Goal: Navigation & Orientation: Understand site structure

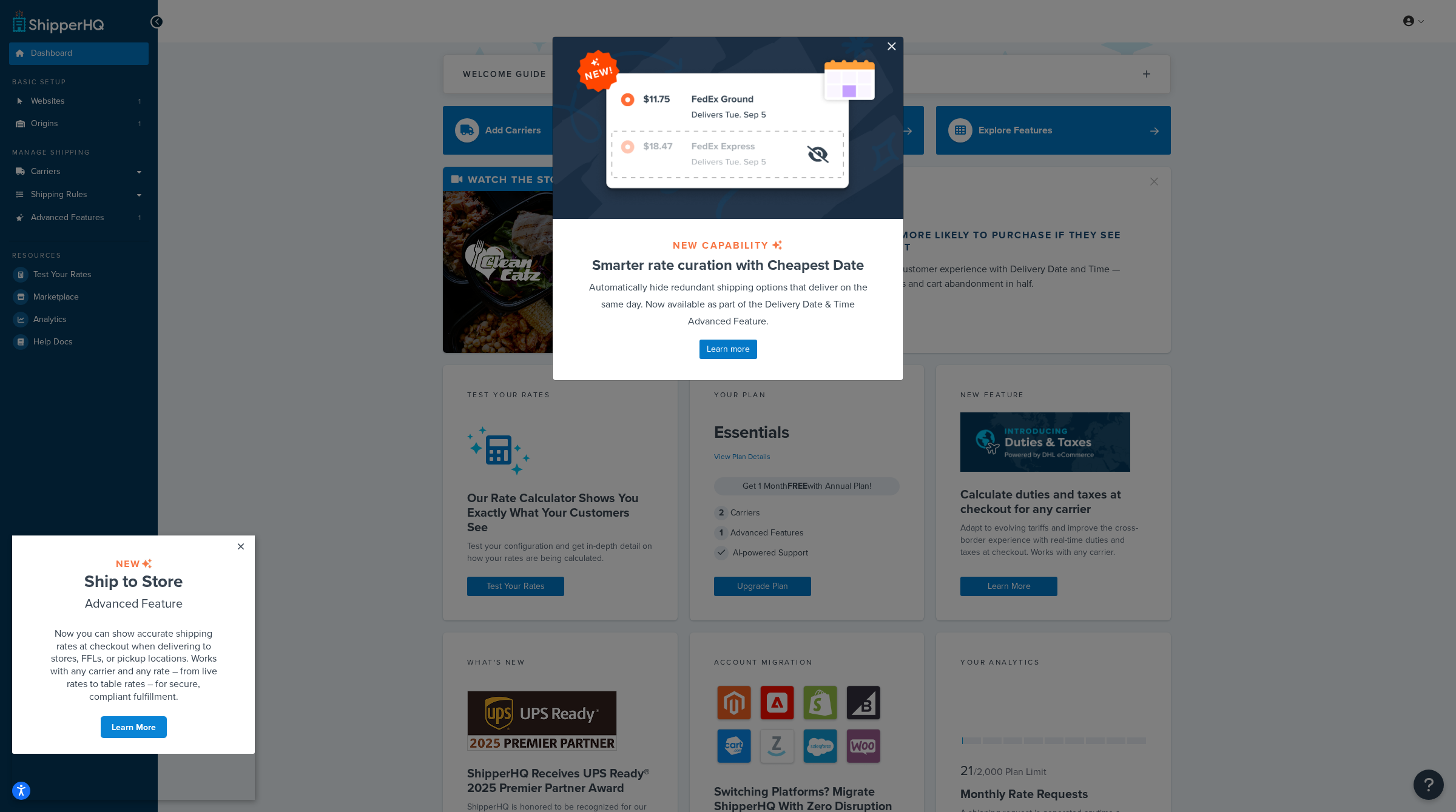
click at [898, 43] on div at bounding box center [728, 128] width 351 height 182
click at [900, 40] on button "button" at bounding box center [902, 39] width 3 height 3
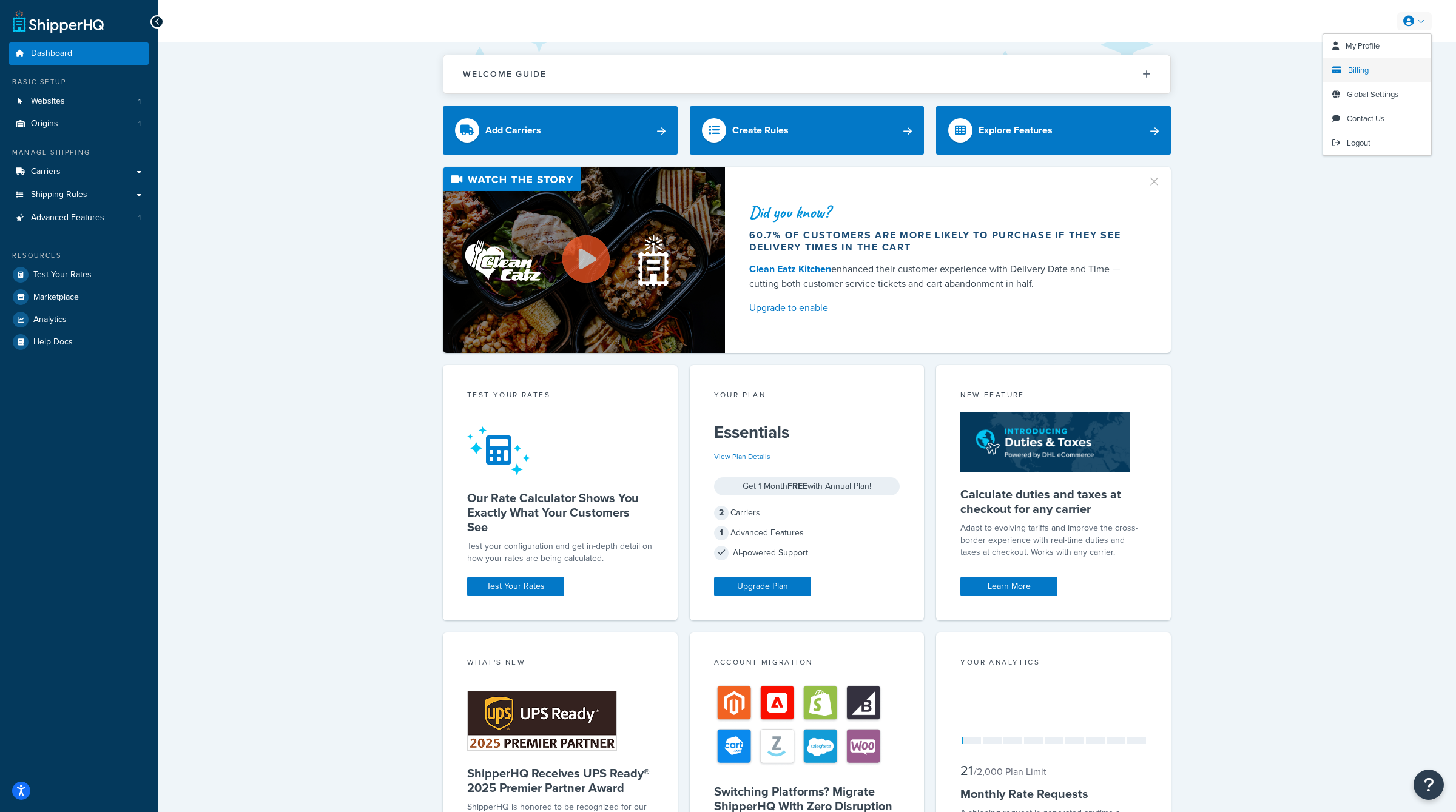
click at [1357, 68] on span "Billing" at bounding box center [1357, 70] width 21 height 11
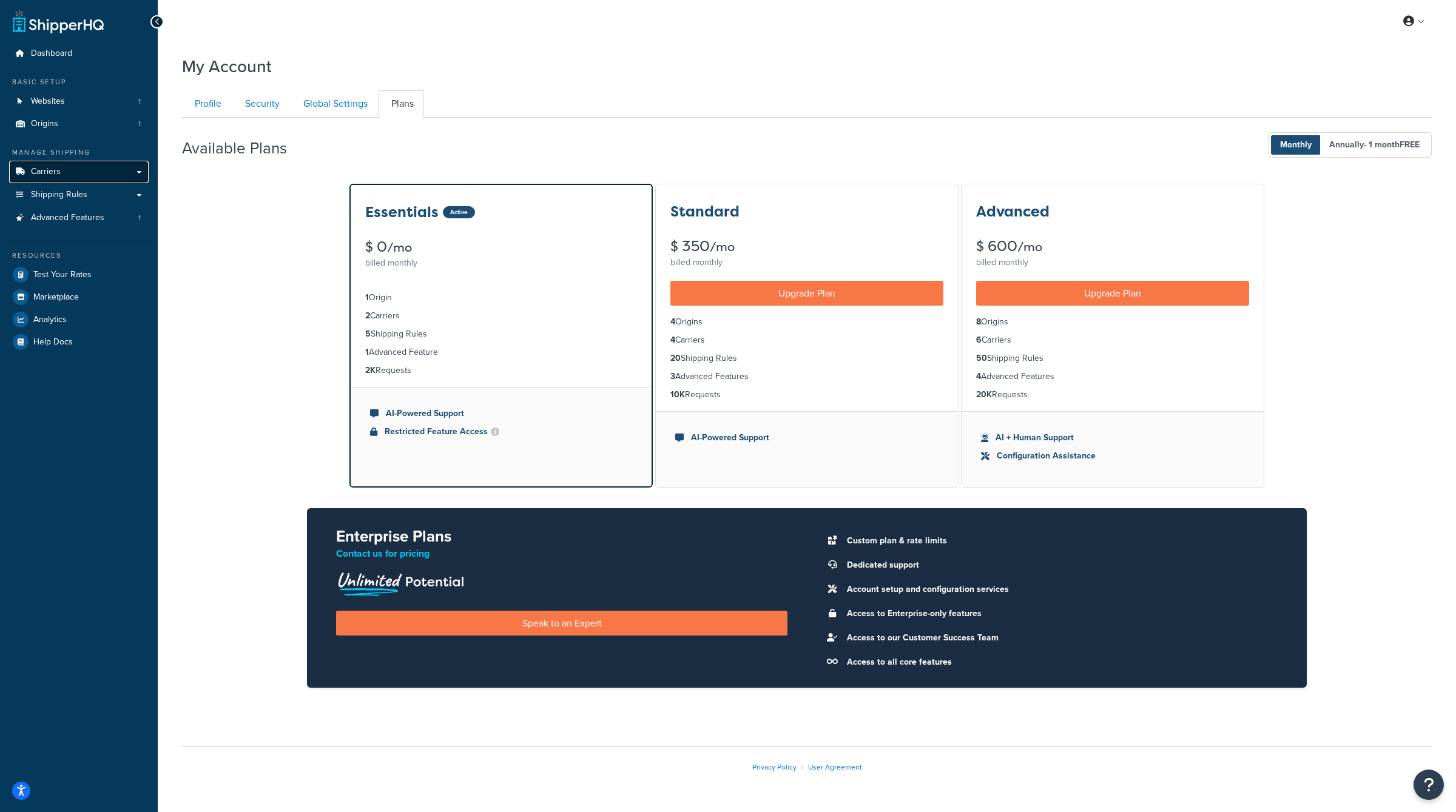
click at [76, 172] on link "Carriers" at bounding box center [79, 172] width 140 height 22
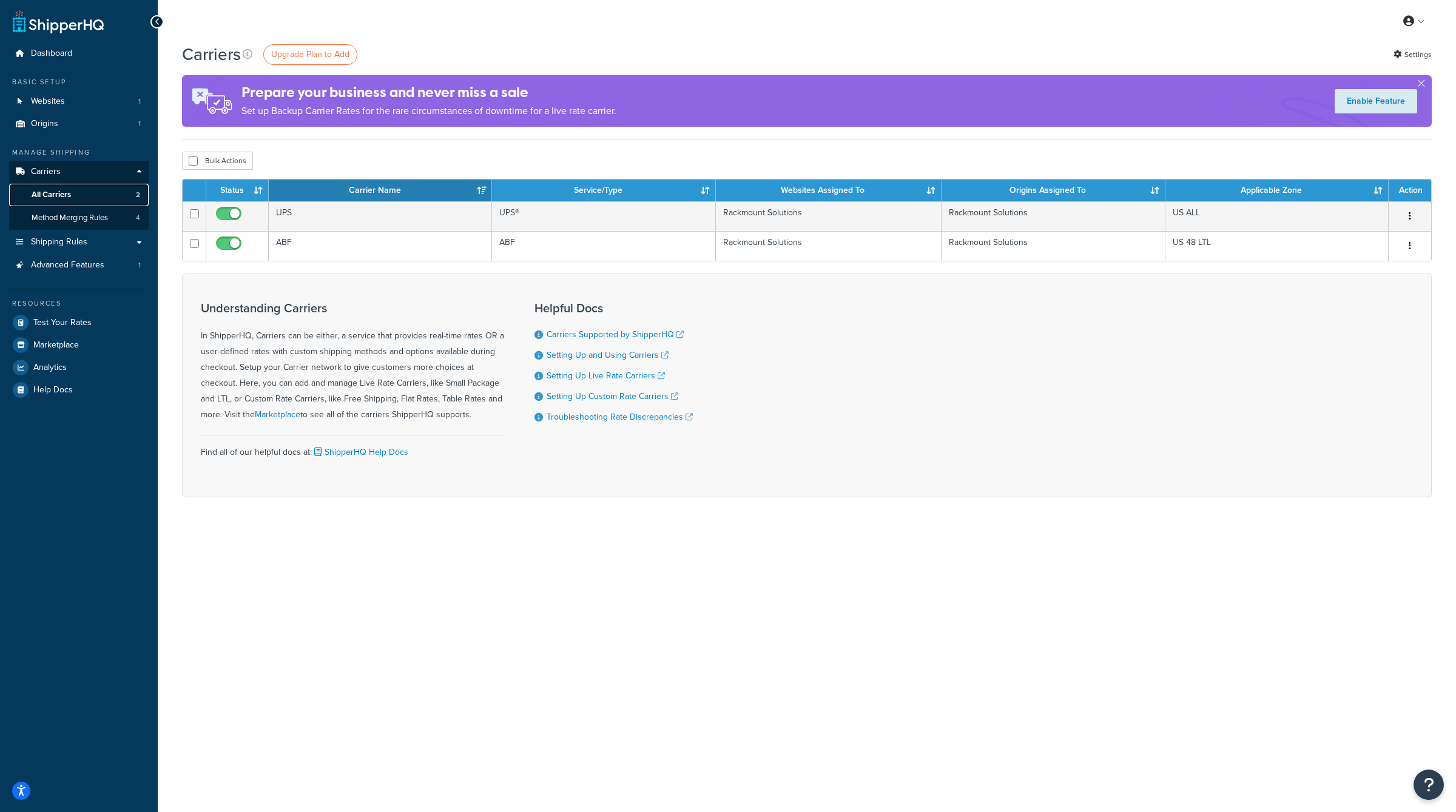
click at [74, 189] on link "All Carriers 2" at bounding box center [79, 195] width 140 height 22
click at [82, 222] on span "Method Merging Rules" at bounding box center [69, 218] width 76 height 11
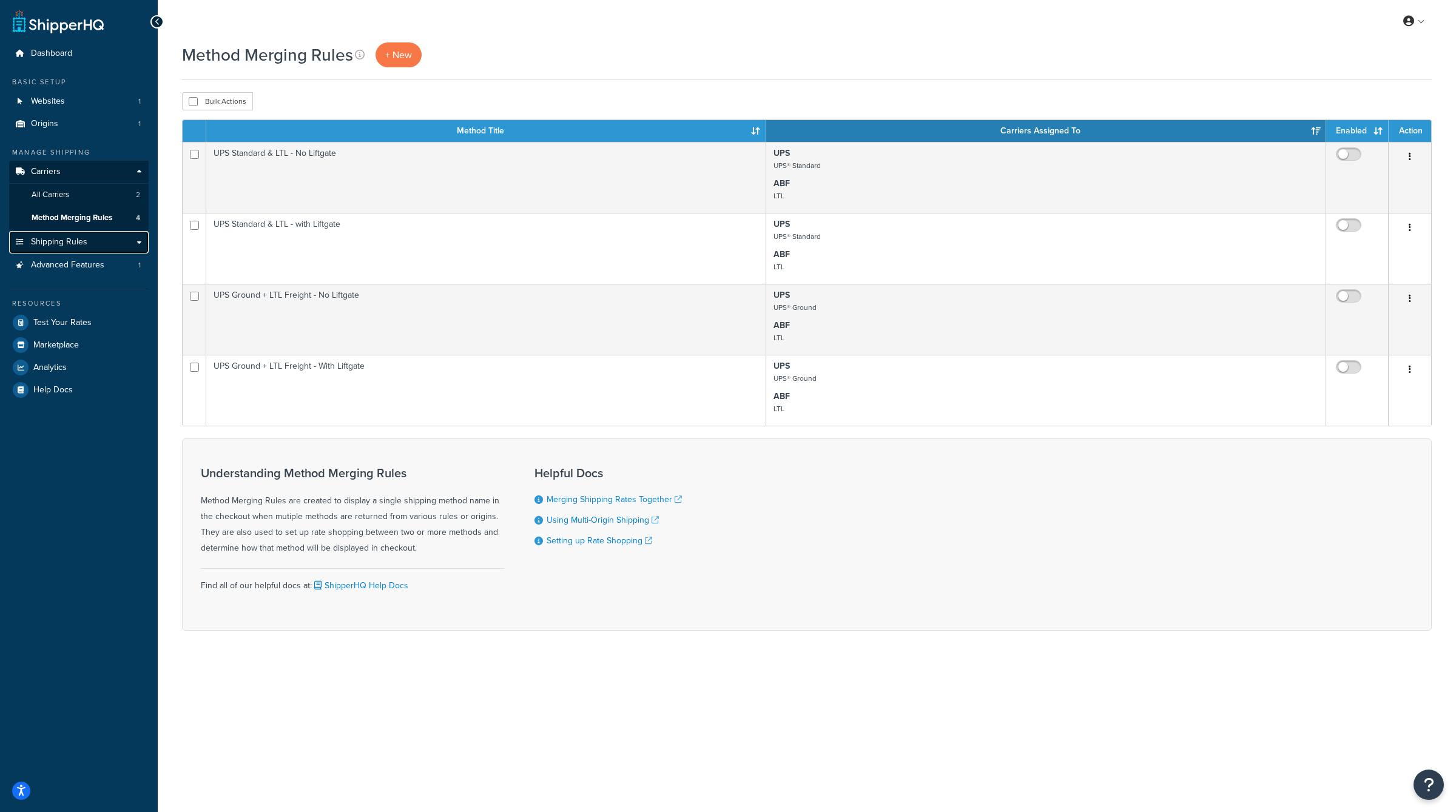
click at [88, 253] on link "Shipping Rules" at bounding box center [79, 241] width 140 height 22
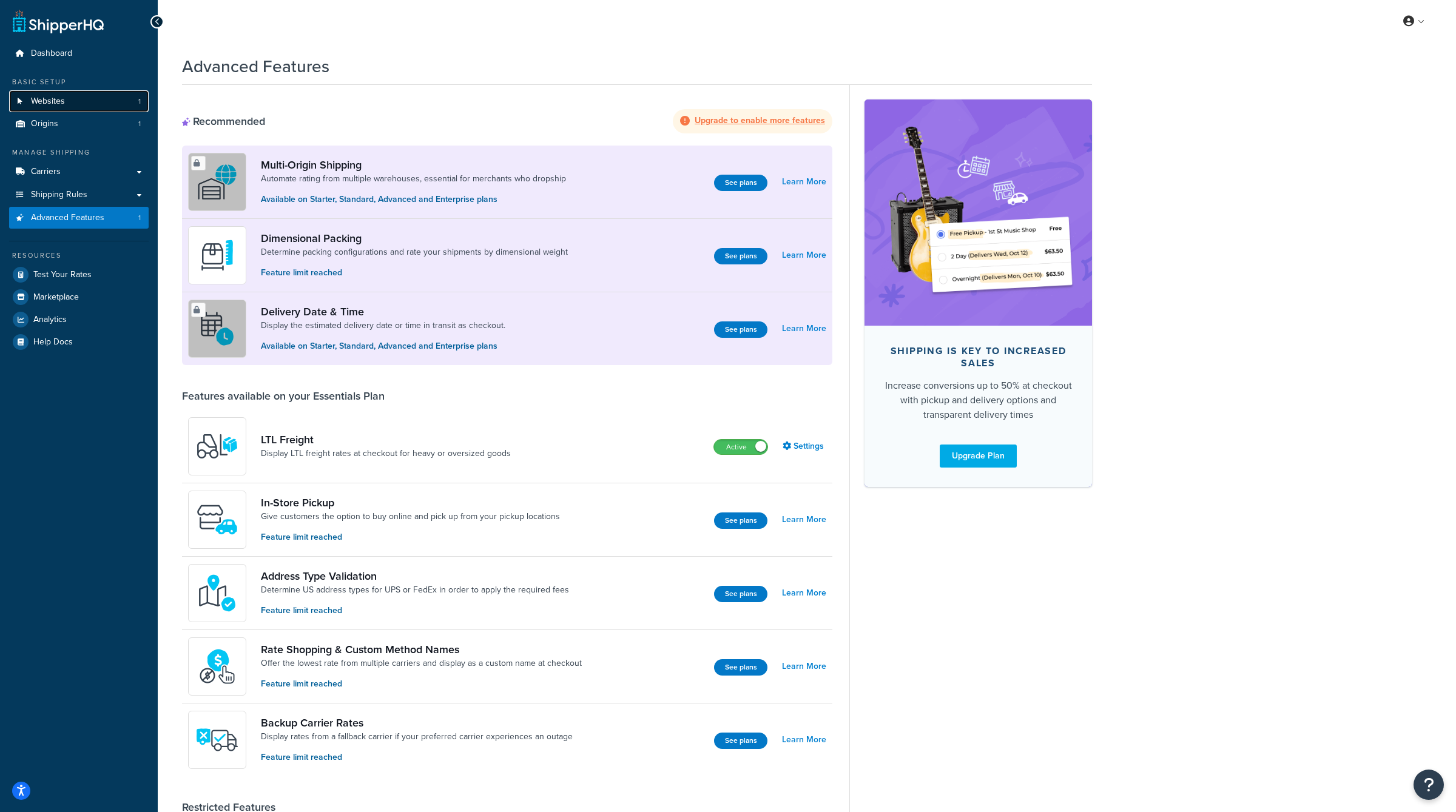
click at [68, 107] on link "Websites 1" at bounding box center [79, 101] width 140 height 22
